Goal: Task Accomplishment & Management: Complete application form

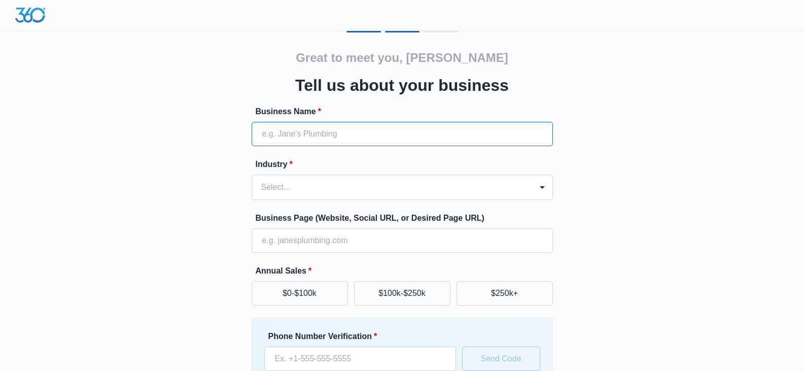
click at [464, 131] on input "Business Name *" at bounding box center [402, 134] width 301 height 24
type input "z4 Ranch and Residential, eXp Realty LLC"
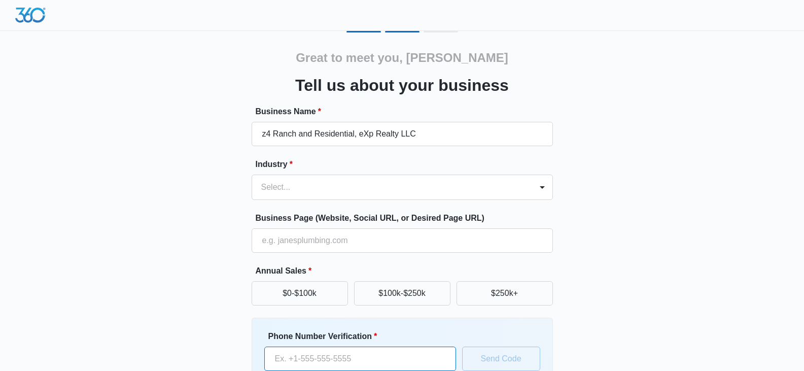
type input "[PHONE_NUMBER]"
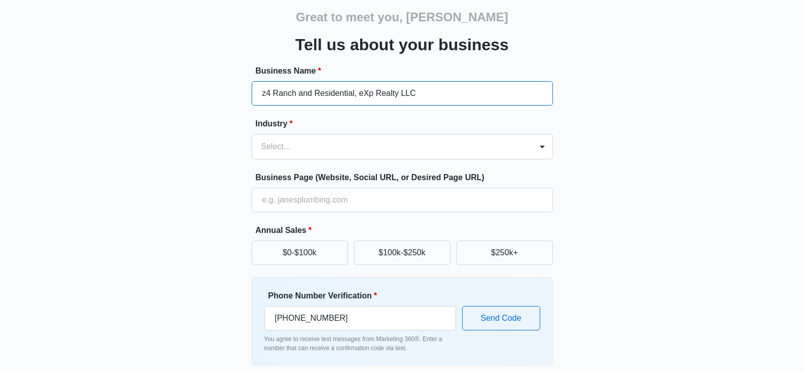
scroll to position [41, 0]
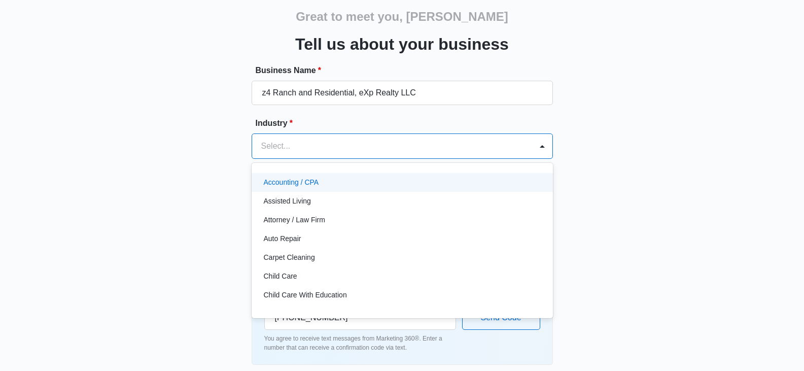
click at [488, 146] on div at bounding box center [390, 146] width 258 height 14
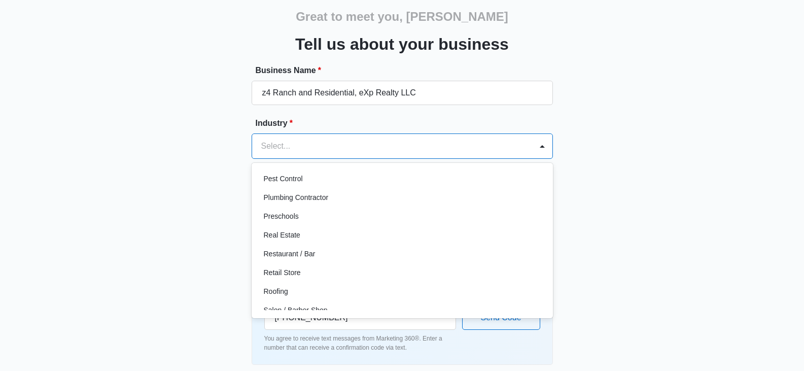
scroll to position [668, 0]
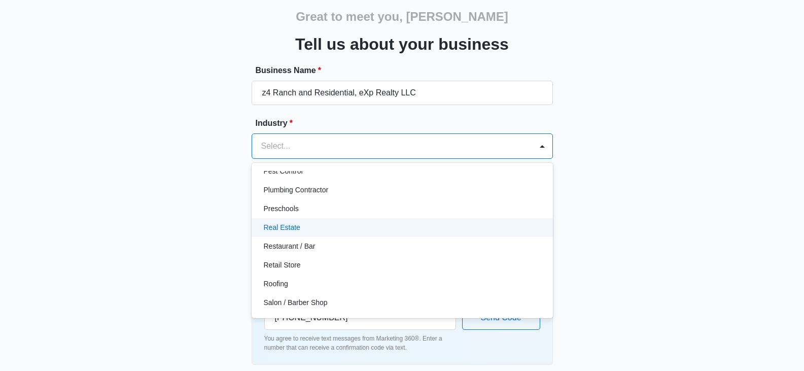
click at [298, 227] on p "Real Estate" at bounding box center [282, 227] width 37 height 11
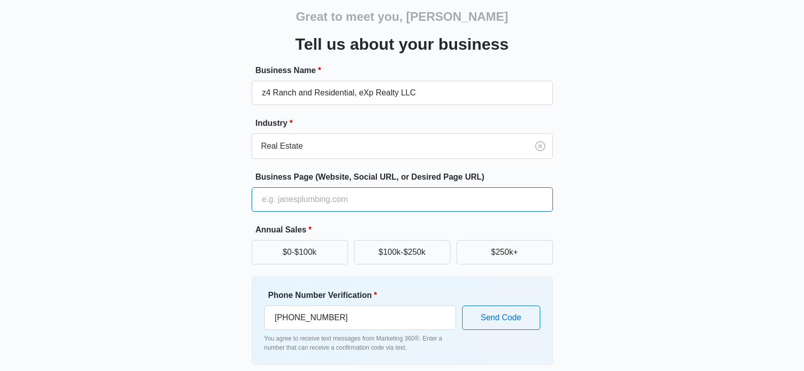
click at [300, 194] on input "Business Page (Website, Social URL, or Desired Page URL)" at bounding box center [402, 199] width 301 height 24
type input "sarahsellscentraltexas.com"
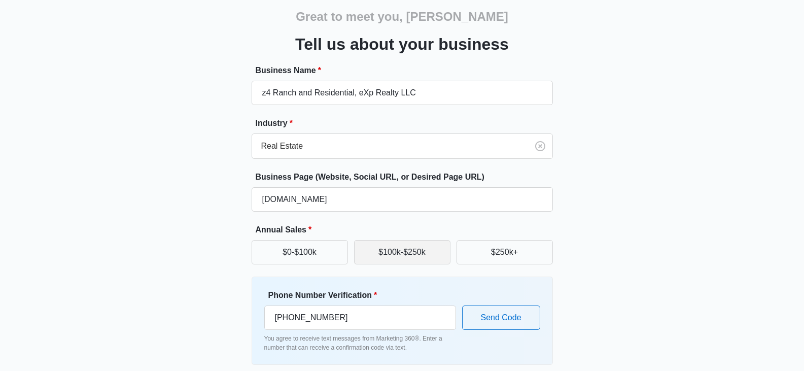
click at [402, 254] on button "$100k-$250k" at bounding box center [402, 252] width 96 height 24
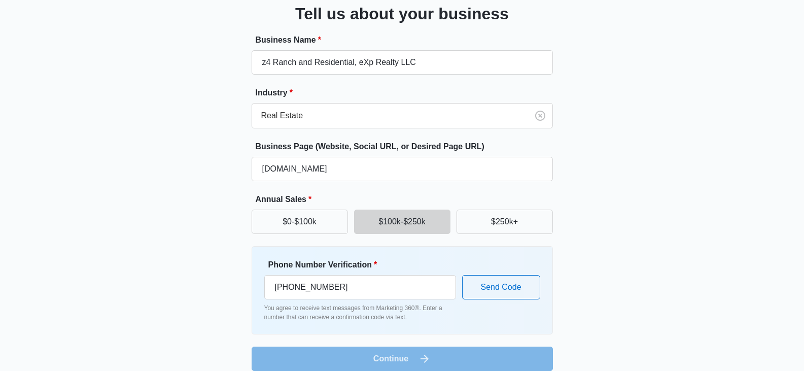
scroll to position [84, 0]
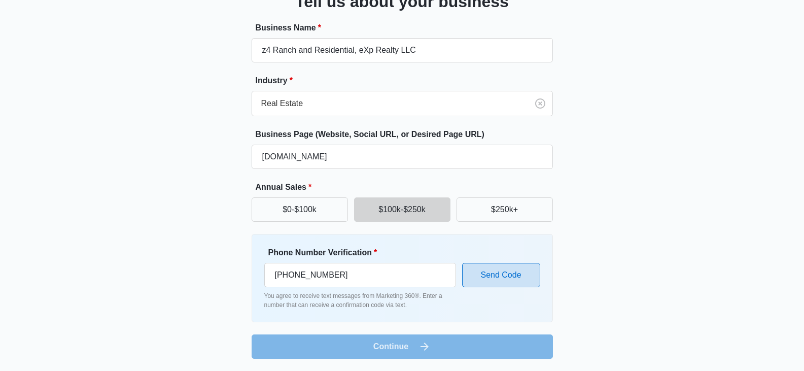
click at [500, 277] on button "Send Code" at bounding box center [501, 275] width 78 height 24
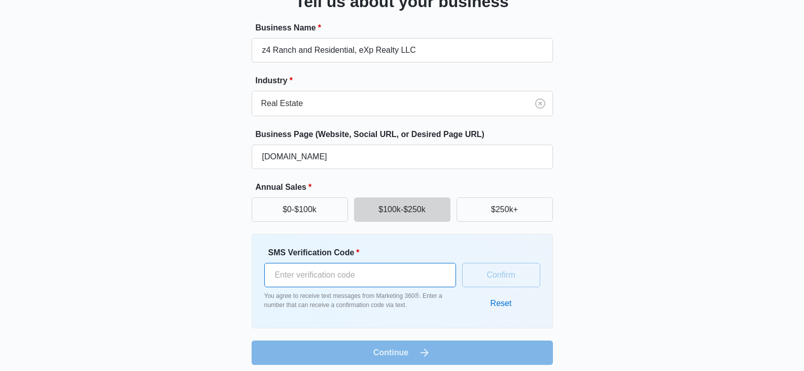
click at [383, 275] on input "SMS Verification Code *" at bounding box center [360, 275] width 192 height 24
type input "916544"
click at [506, 280] on button "Confirm" at bounding box center [501, 275] width 78 height 24
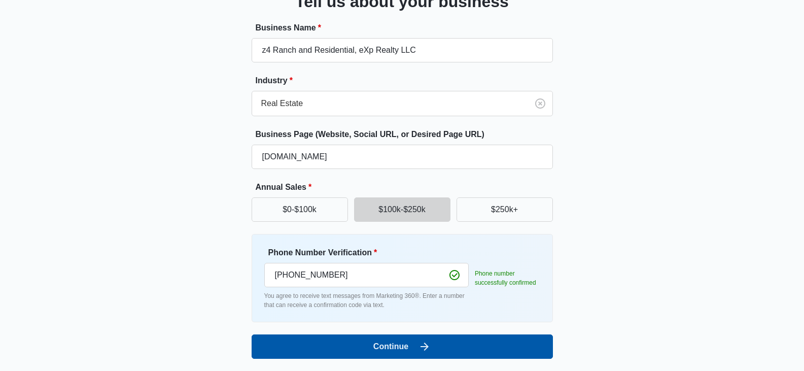
click at [409, 349] on button "Continue" at bounding box center [402, 346] width 301 height 24
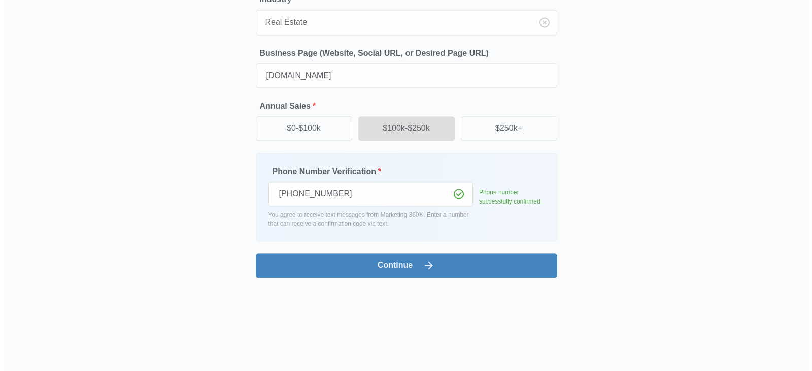
scroll to position [0, 0]
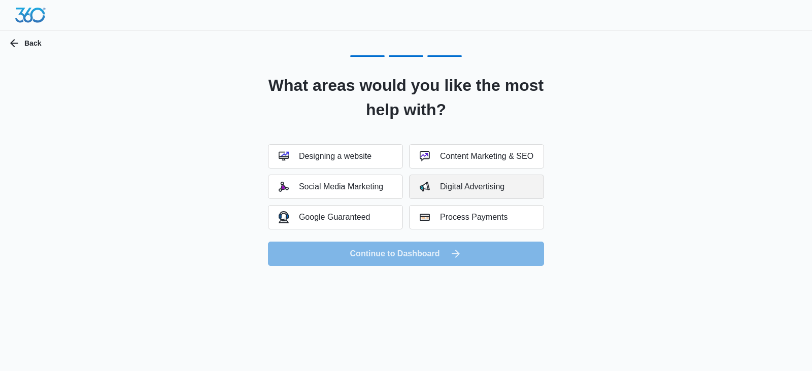
click at [487, 186] on div "Digital Advertising" at bounding box center [462, 187] width 85 height 10
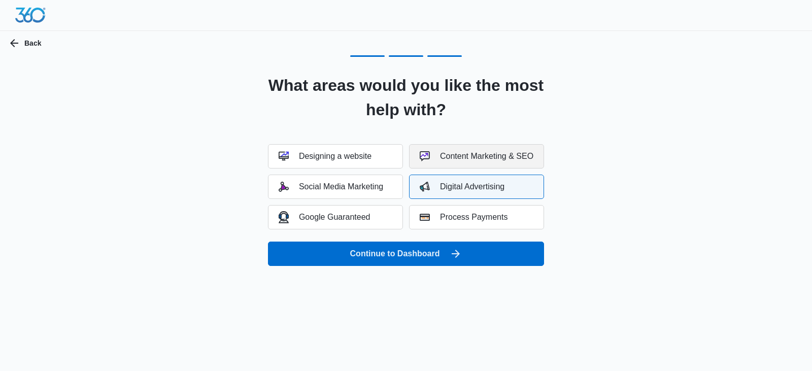
click at [490, 152] on div "Content Marketing & SEO" at bounding box center [477, 156] width 114 height 10
click at [387, 186] on button "Social Media Marketing" at bounding box center [335, 187] width 135 height 24
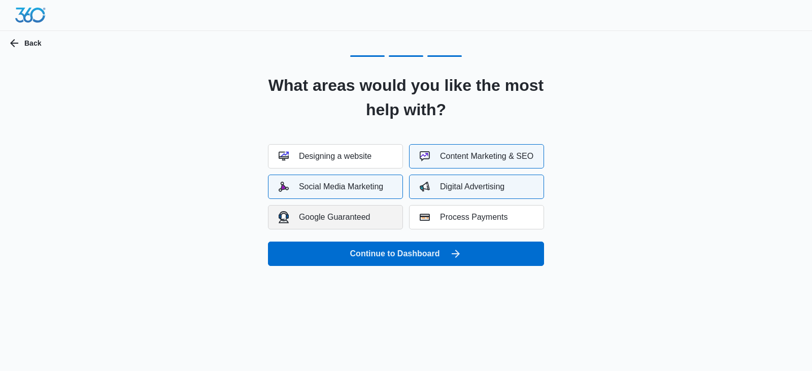
click at [351, 219] on div "Google Guaranteed" at bounding box center [325, 217] width 92 height 12
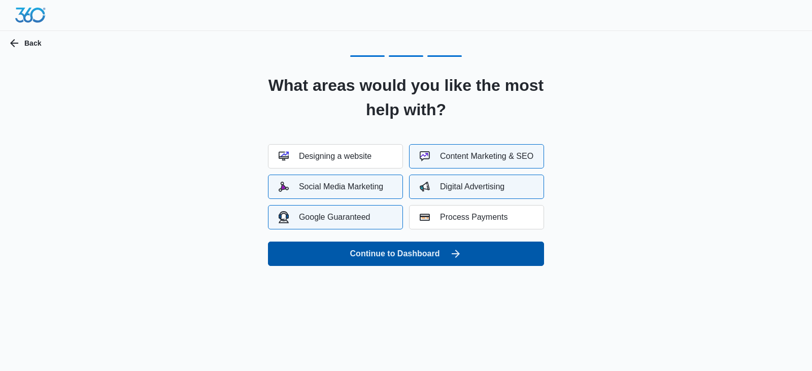
click at [393, 249] on button "Continue to Dashboard" at bounding box center [406, 254] width 276 height 24
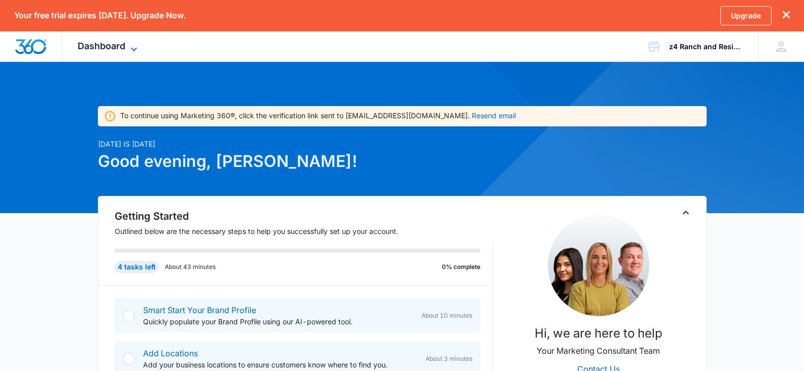
click at [132, 47] on icon at bounding box center [134, 49] width 12 height 12
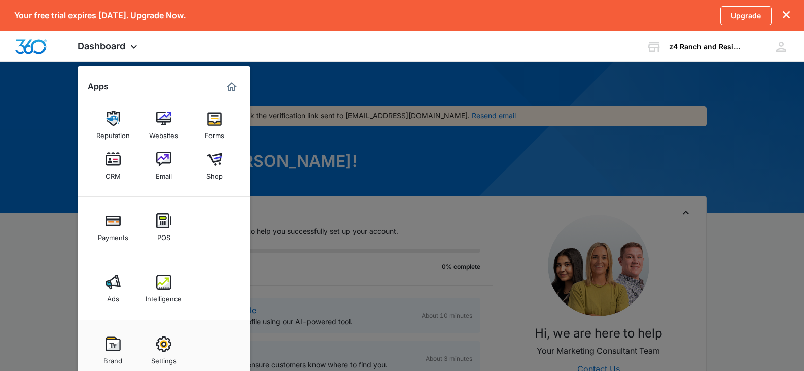
click at [41, 129] on div at bounding box center [402, 185] width 804 height 371
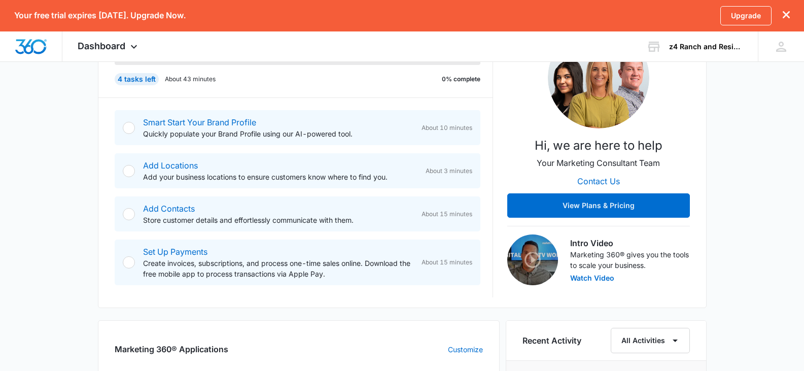
scroll to position [191, 0]
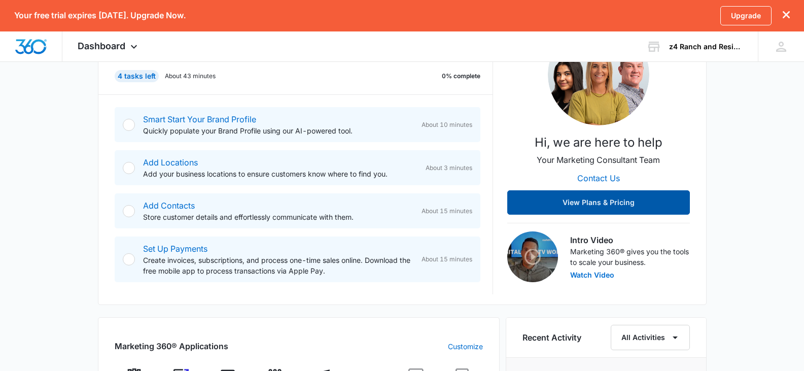
click at [609, 198] on button "View Plans & Pricing" at bounding box center [599, 202] width 183 height 24
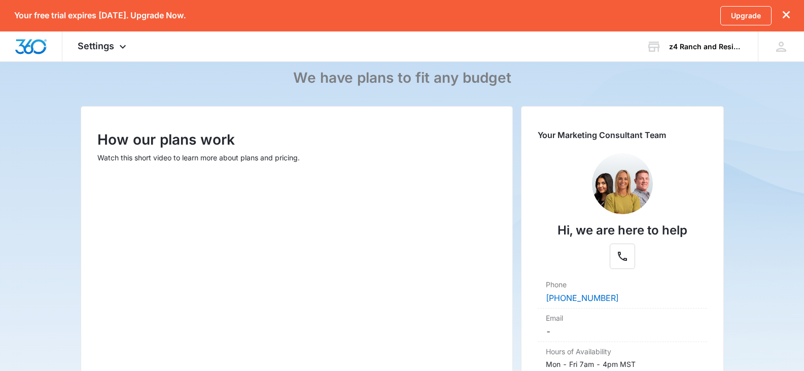
scroll to position [80, 0]
